Goal: Task Accomplishment & Management: Use online tool/utility

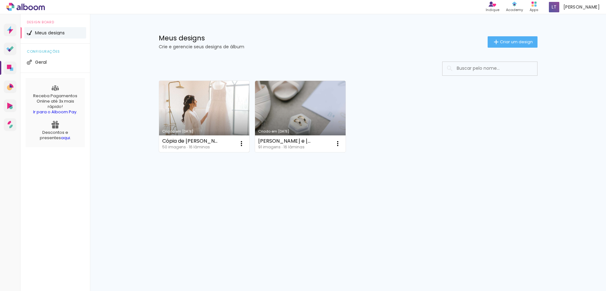
click at [189, 118] on link "Criado em [DATE]" at bounding box center [204, 116] width 91 height 71
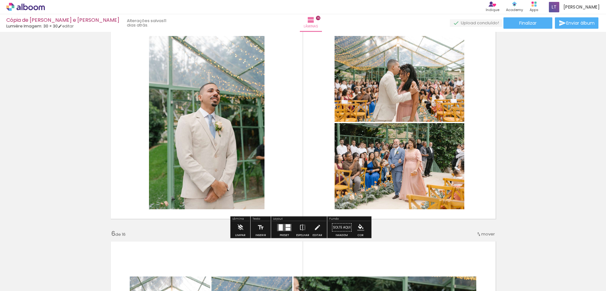
scroll to position [907, 0]
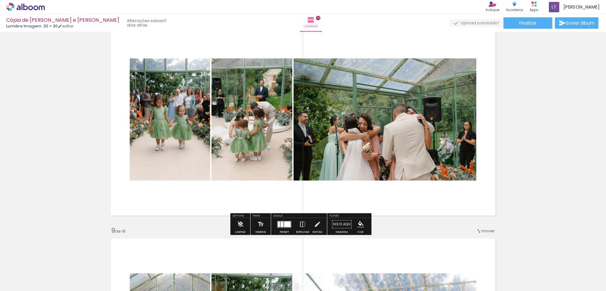
scroll to position [1535, 0]
drag, startPoint x: 385, startPoint y: 139, endPoint x: 534, endPoint y: 138, distance: 148.6
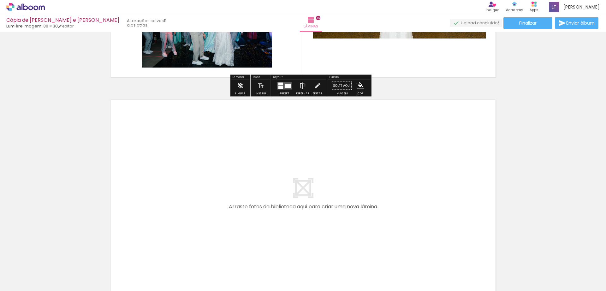
scroll to position [3458, 0]
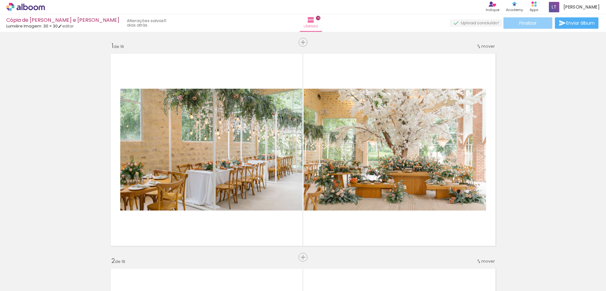
click at [539, 26] on paper-button "Finalizar" at bounding box center [527, 22] width 49 height 11
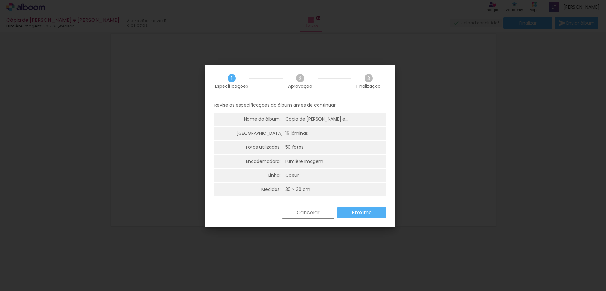
click at [381, 210] on paper-button "Próximo" at bounding box center [361, 212] width 49 height 11
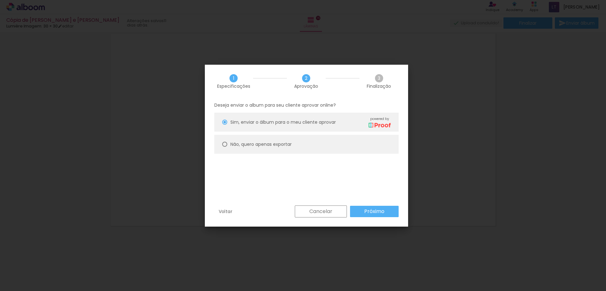
drag, startPoint x: 343, startPoint y: 146, endPoint x: 356, endPoint y: 159, distance: 18.1
click at [343, 146] on paper-radio-button "Não, quero apenas exportar" at bounding box center [306, 144] width 184 height 19
type paper-radio-button "on"
click at [397, 210] on paper-button "Próximo" at bounding box center [374, 211] width 49 height 11
type input "Alta, 300 DPI"
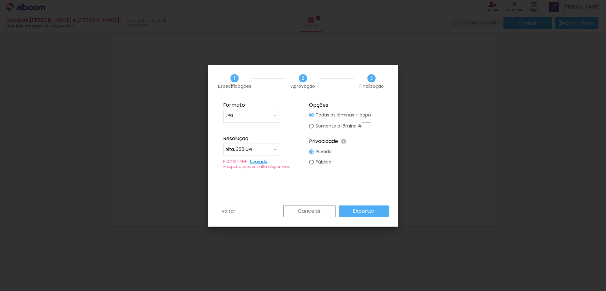
click at [397, 218] on div "Voltar Cancelar Exportar" at bounding box center [303, 215] width 191 height 21
click at [377, 215] on paper-button "Exportar" at bounding box center [364, 210] width 50 height 11
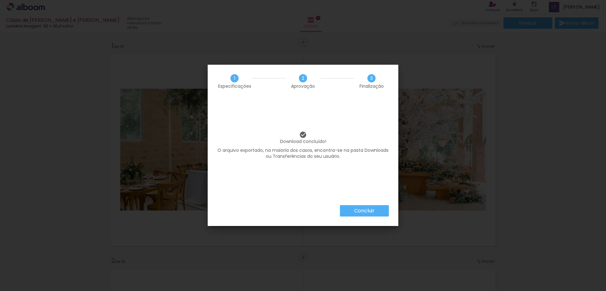
scroll to position [3458, 0]
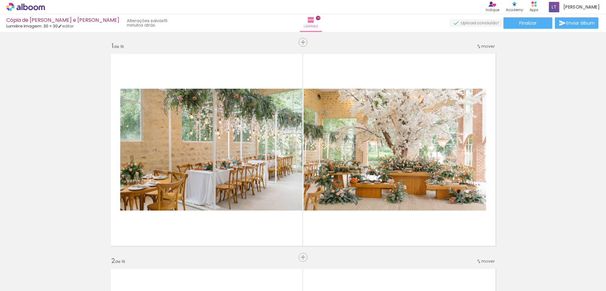
scroll to position [3458, 0]
